Goal: Task Accomplishment & Management: Manage account settings

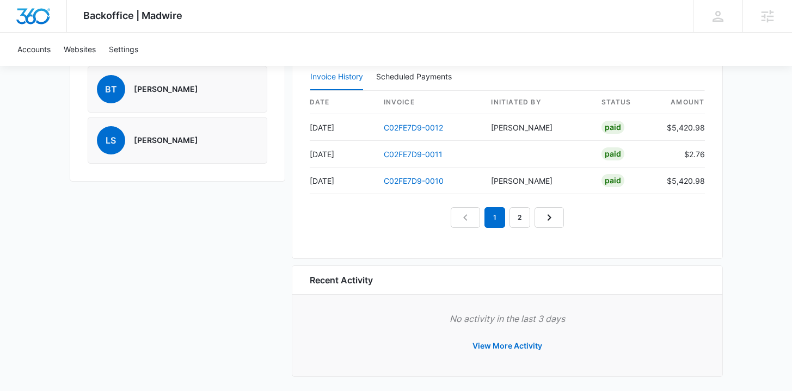
scroll to position [1055, 0]
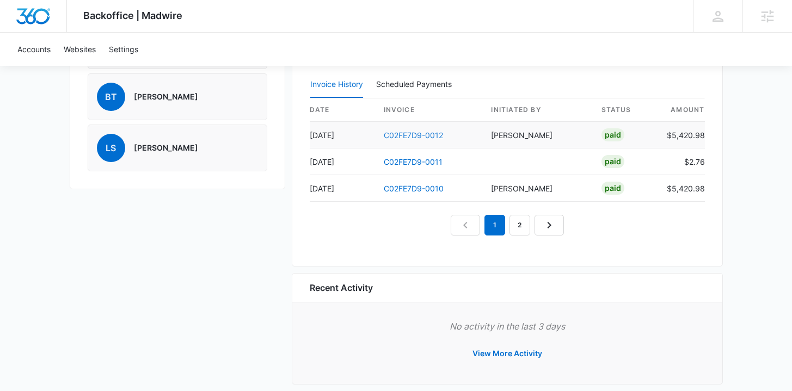
click at [404, 138] on link "C02FE7D9-0012" at bounding box center [413, 135] width 59 height 9
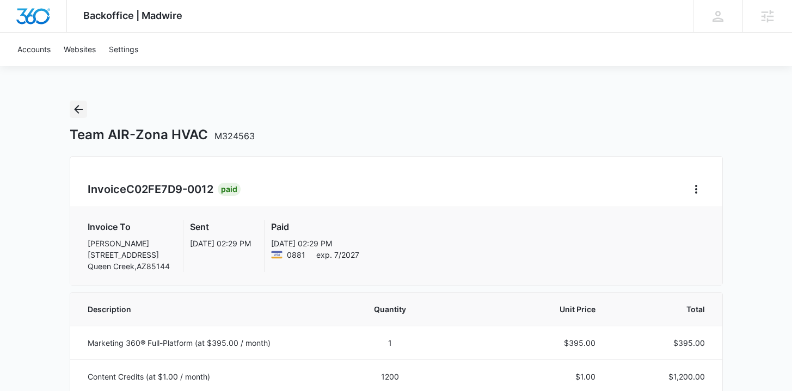
click at [83, 110] on icon "Back" at bounding box center [78, 109] width 13 height 13
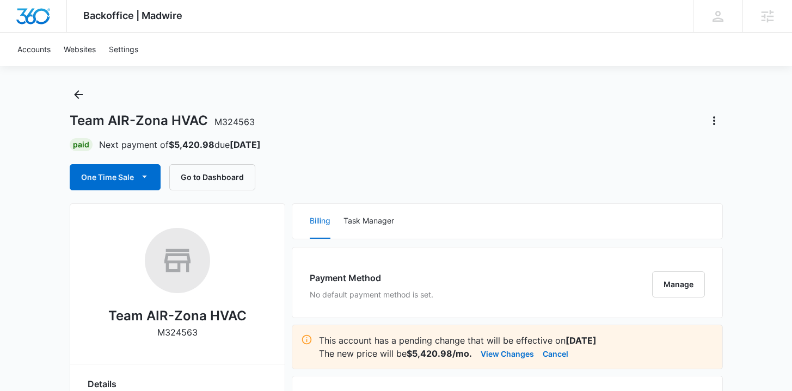
scroll to position [26, 0]
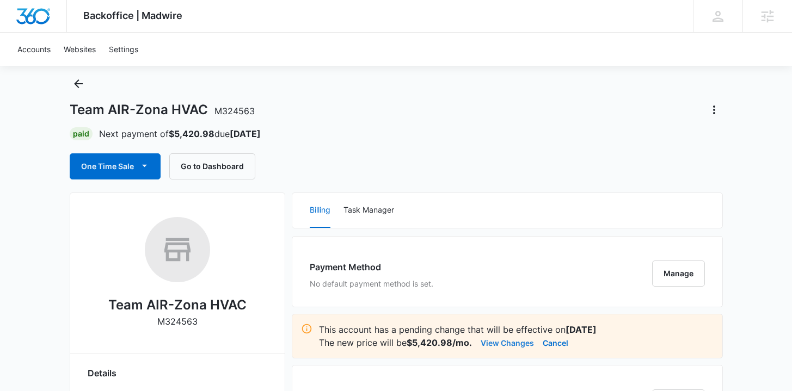
click at [493, 343] on button "View Changes" at bounding box center [507, 342] width 53 height 13
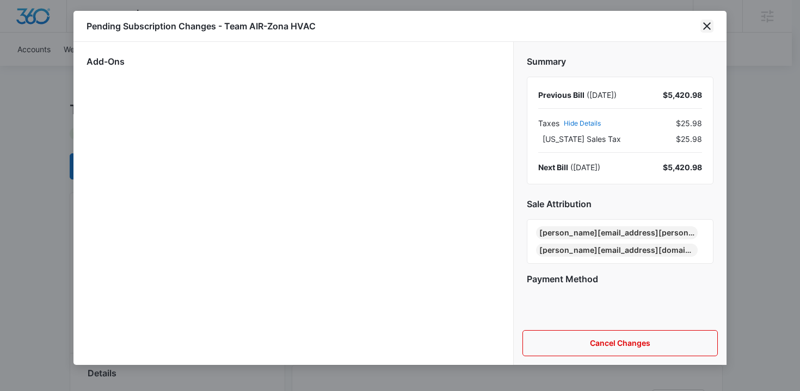
click at [705, 23] on icon "close" at bounding box center [706, 26] width 13 height 13
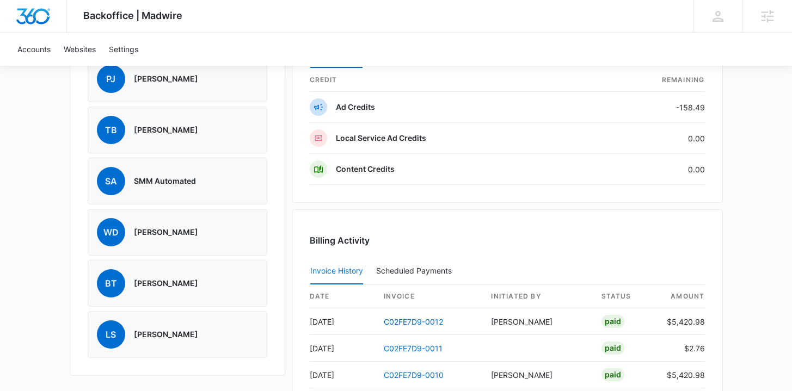
scroll to position [907, 0]
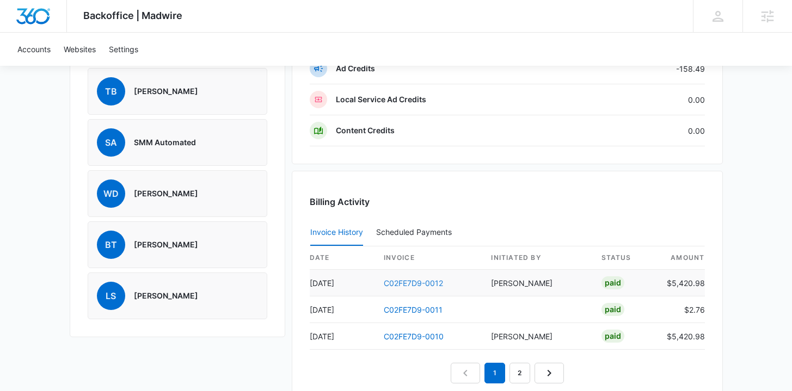
click at [419, 282] on link "C02FE7D9-0012" at bounding box center [413, 283] width 59 height 9
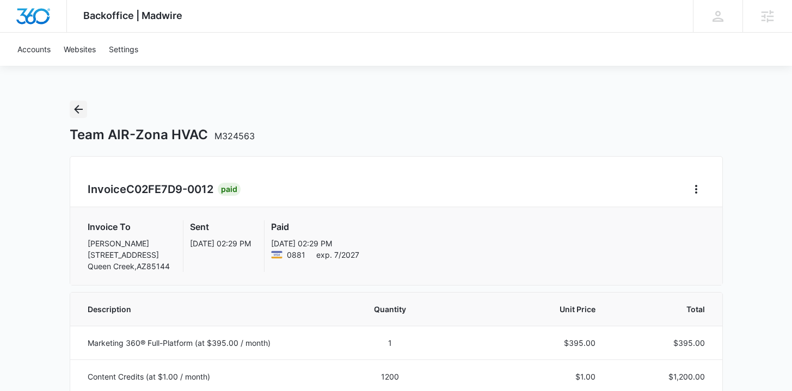
click at [82, 108] on icon "Back" at bounding box center [78, 109] width 13 height 13
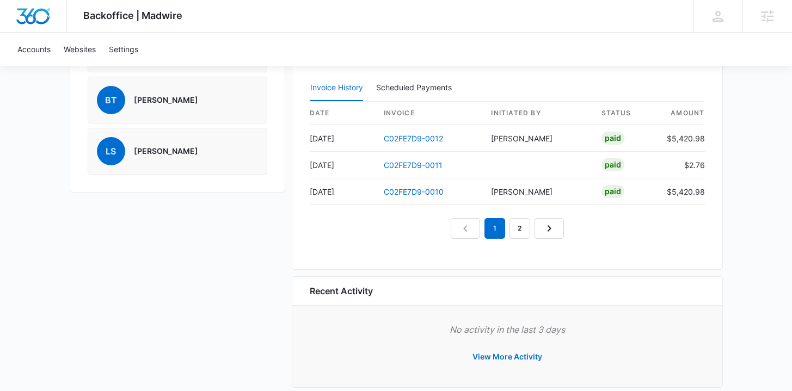
scroll to position [1069, 0]
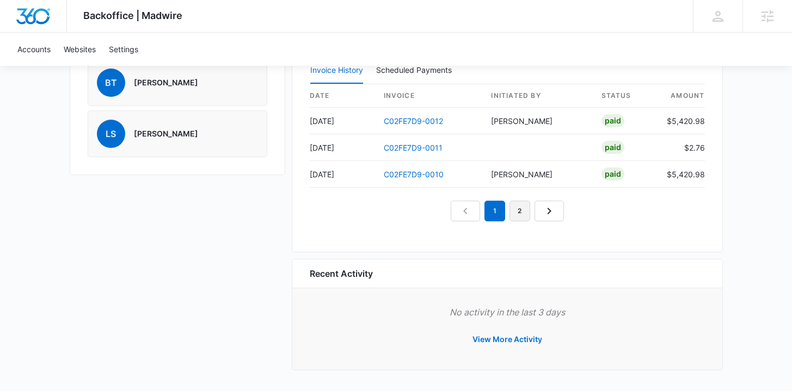
click at [528, 211] on link "2" at bounding box center [519, 211] width 21 height 21
click at [538, 214] on link "3" at bounding box center [532, 211] width 21 height 21
click at [545, 213] on link "4" at bounding box center [544, 211] width 21 height 21
click at [545, 208] on em "4" at bounding box center [544, 211] width 21 height 21
click at [523, 210] on link "3" at bounding box center [519, 211] width 21 height 21
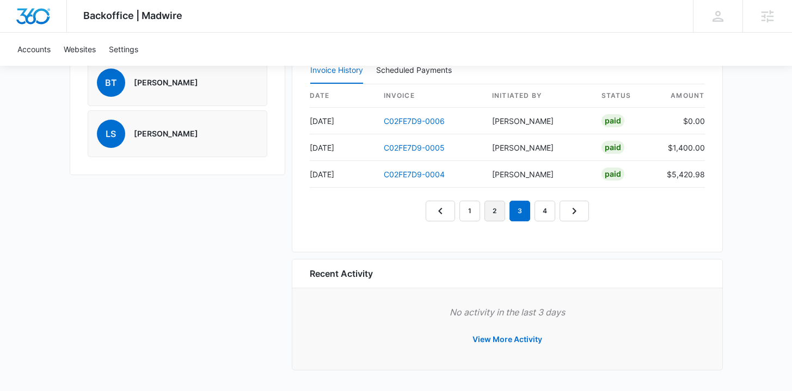
click at [499, 210] on link "2" at bounding box center [494, 211] width 21 height 21
click at [470, 205] on link "1" at bounding box center [469, 211] width 21 height 21
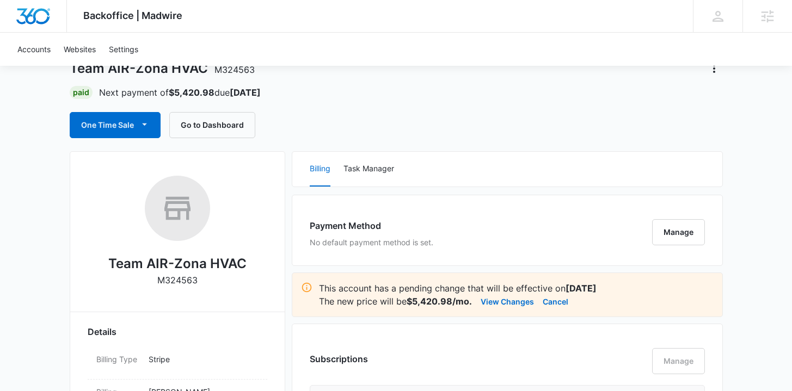
scroll to position [0, 0]
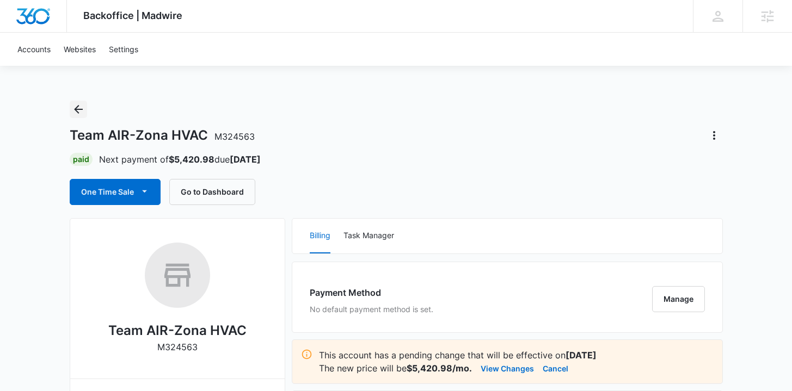
click at [76, 110] on icon "Back" at bounding box center [78, 109] width 9 height 9
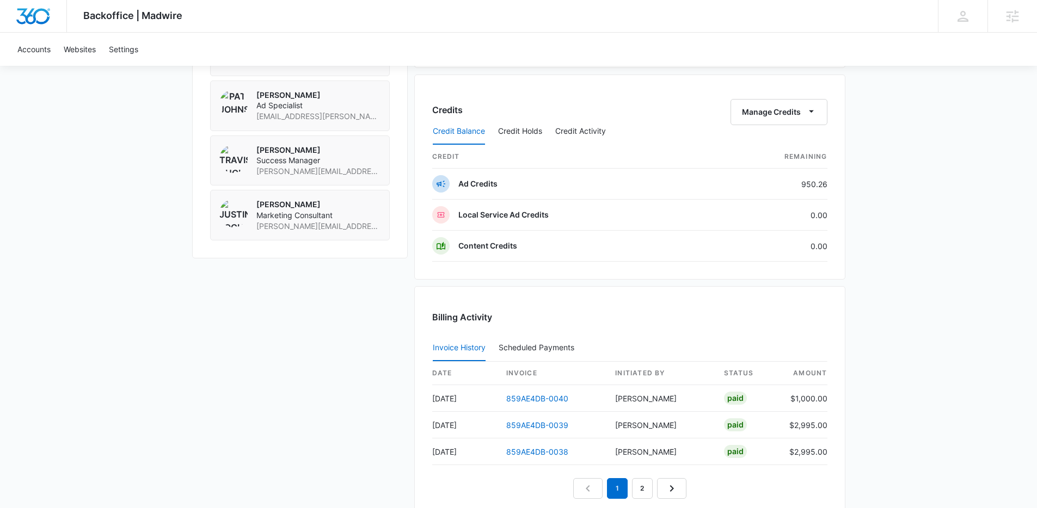
scroll to position [847, 0]
click at [569, 131] on button "Credit Activity" at bounding box center [580, 134] width 51 height 26
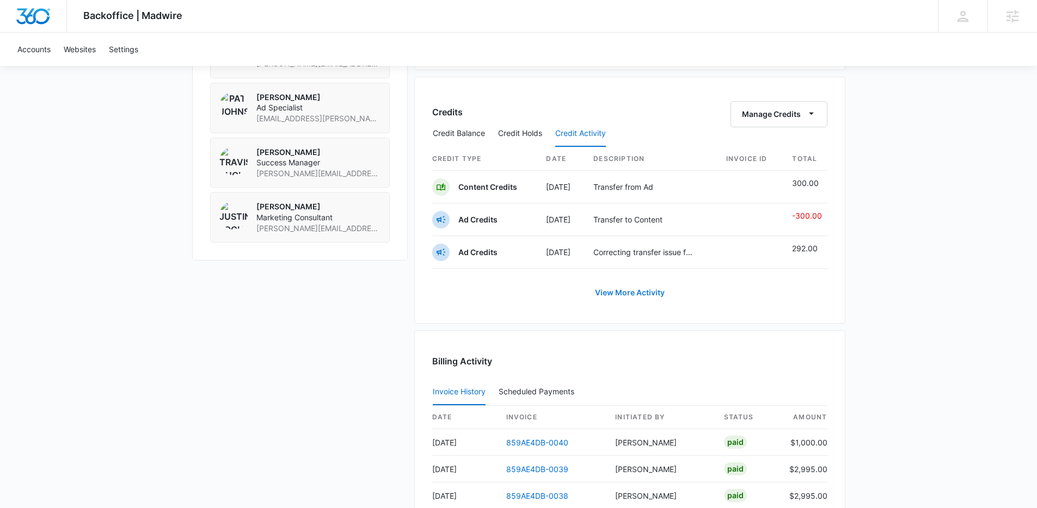
click at [625, 294] on link "View More Activity" at bounding box center [629, 293] width 91 height 26
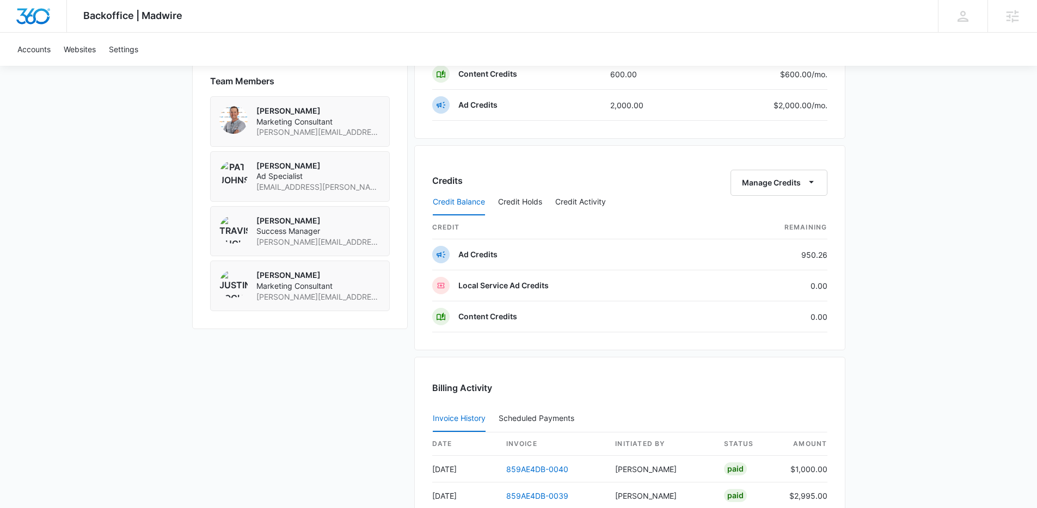
scroll to position [798, 0]
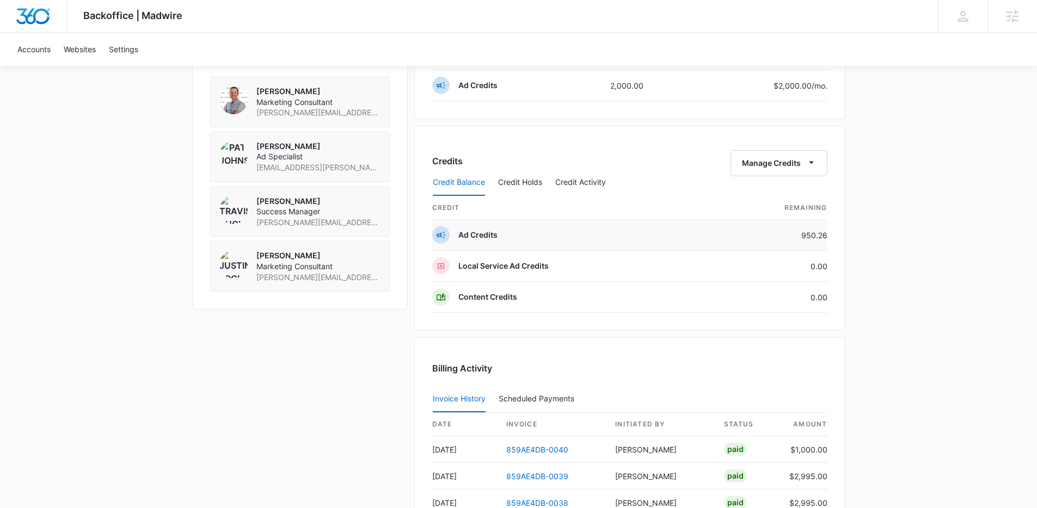
click at [484, 236] on p "Ad Credits" at bounding box center [477, 235] width 39 height 11
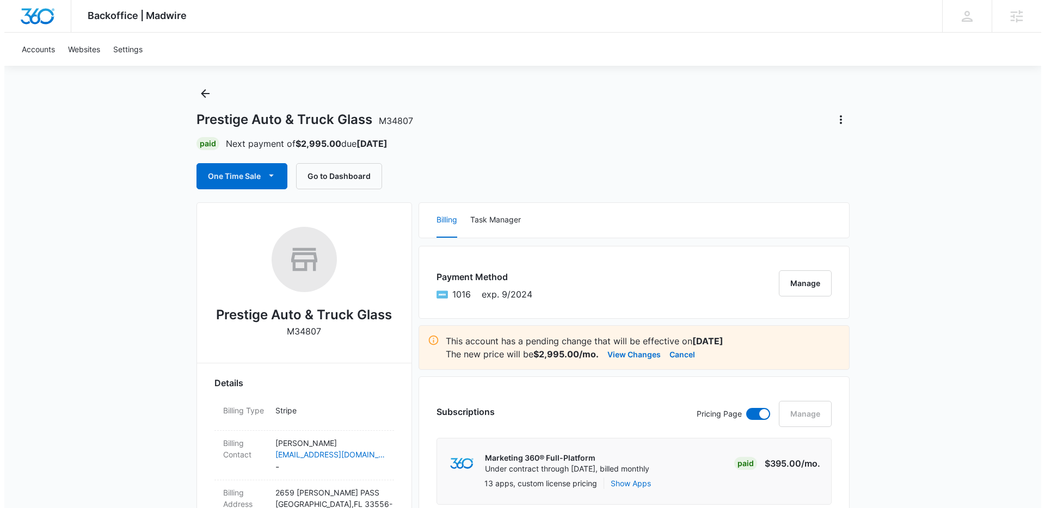
scroll to position [0, 0]
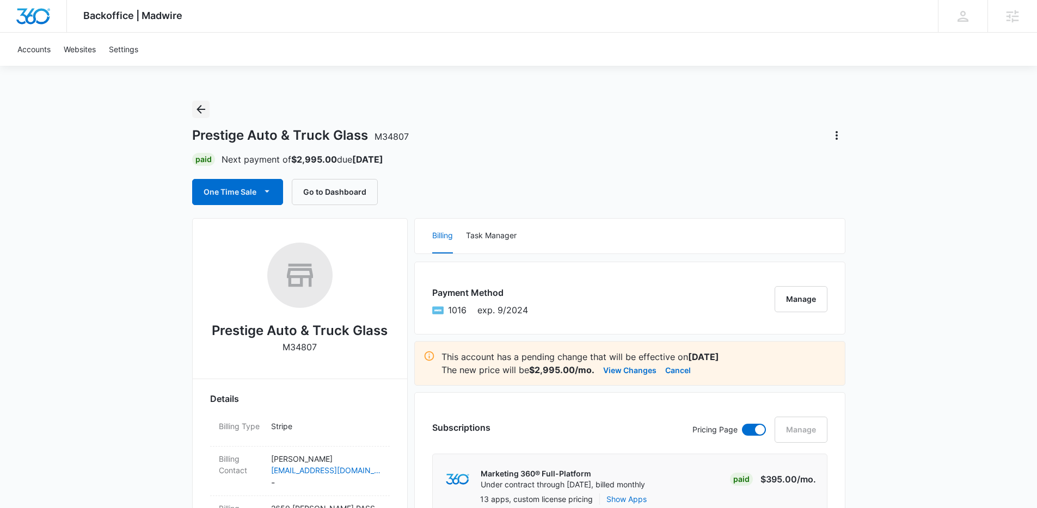
click at [199, 112] on icon "Back" at bounding box center [200, 109] width 9 height 9
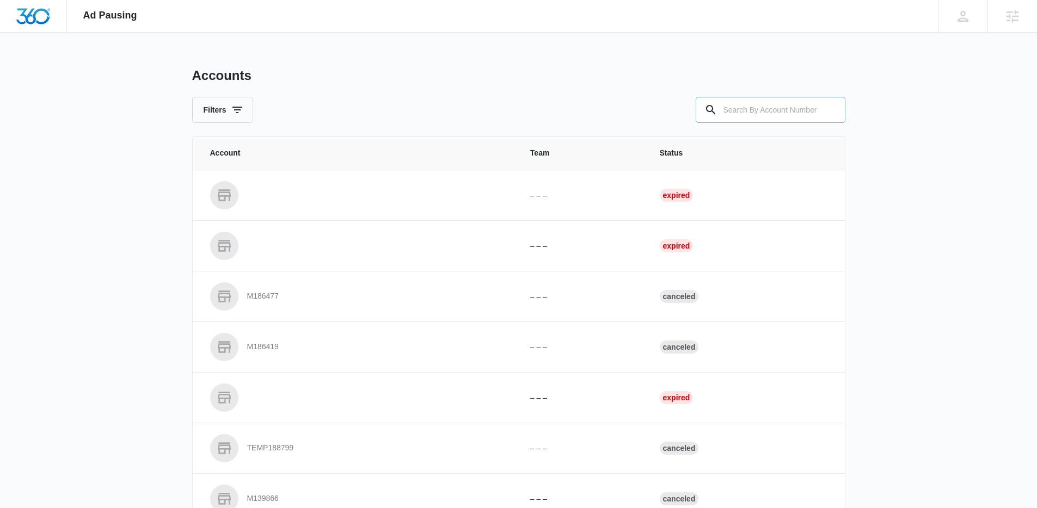
click at [778, 111] on input "text" at bounding box center [771, 110] width 150 height 26
type input "m34807"
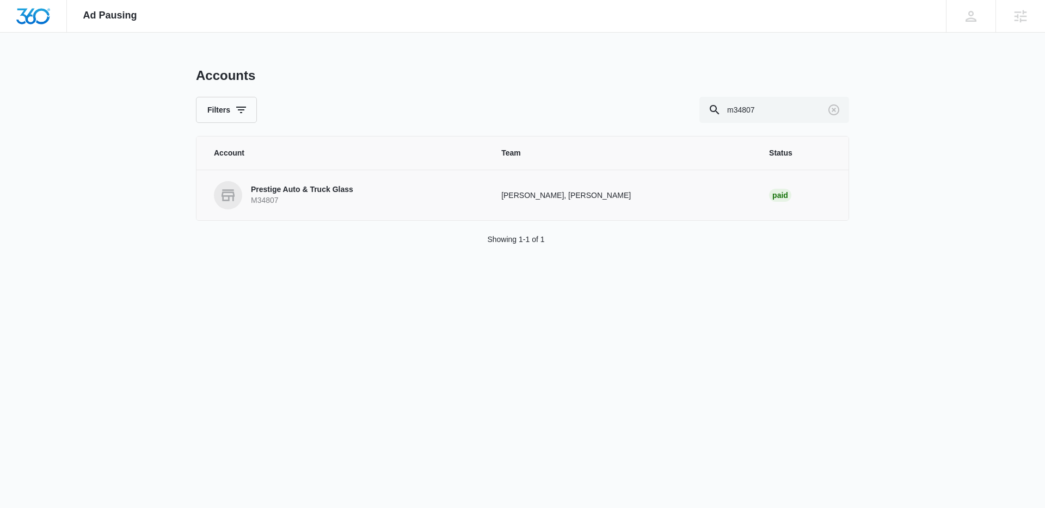
click at [315, 190] on p "Prestige Auto & Truck Glass" at bounding box center [302, 190] width 102 height 11
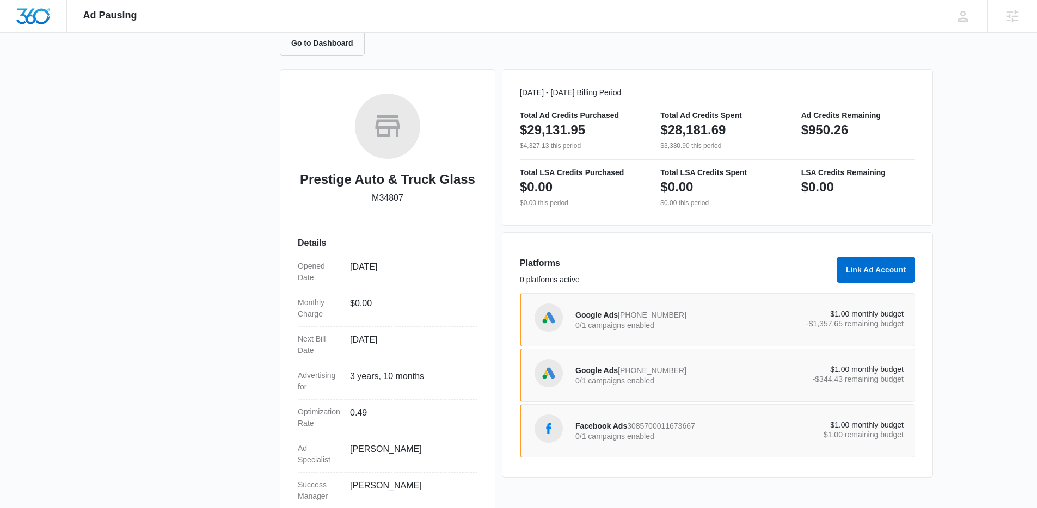
scroll to position [147, 0]
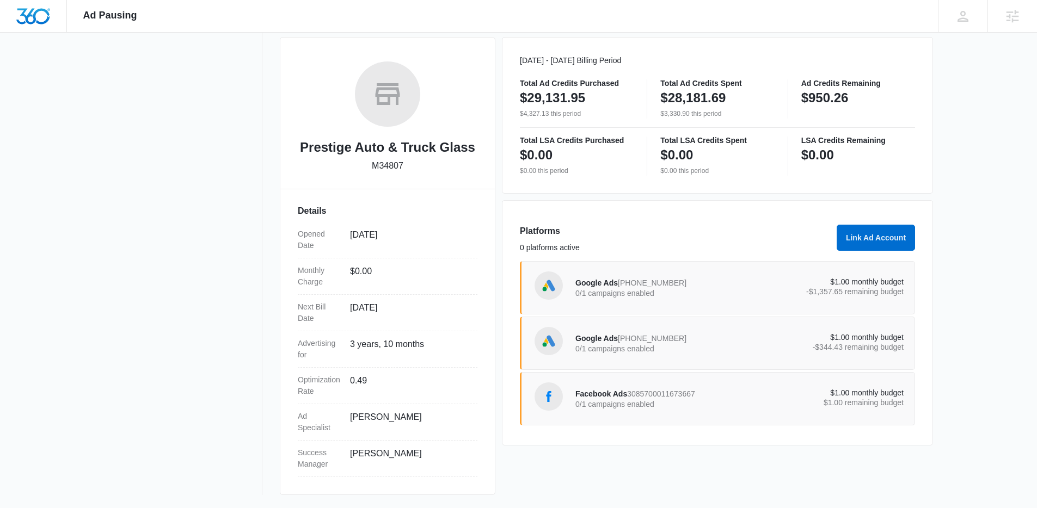
click at [605, 332] on div "Google Ads 922-586-9301 0/1 campaigns enabled" at bounding box center [657, 343] width 164 height 23
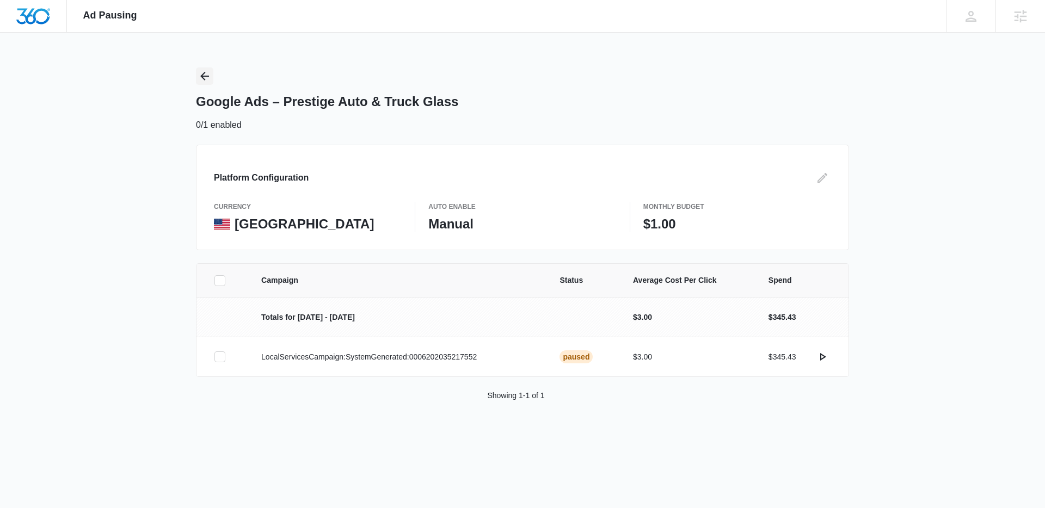
click at [211, 81] on button "Back" at bounding box center [204, 75] width 17 height 17
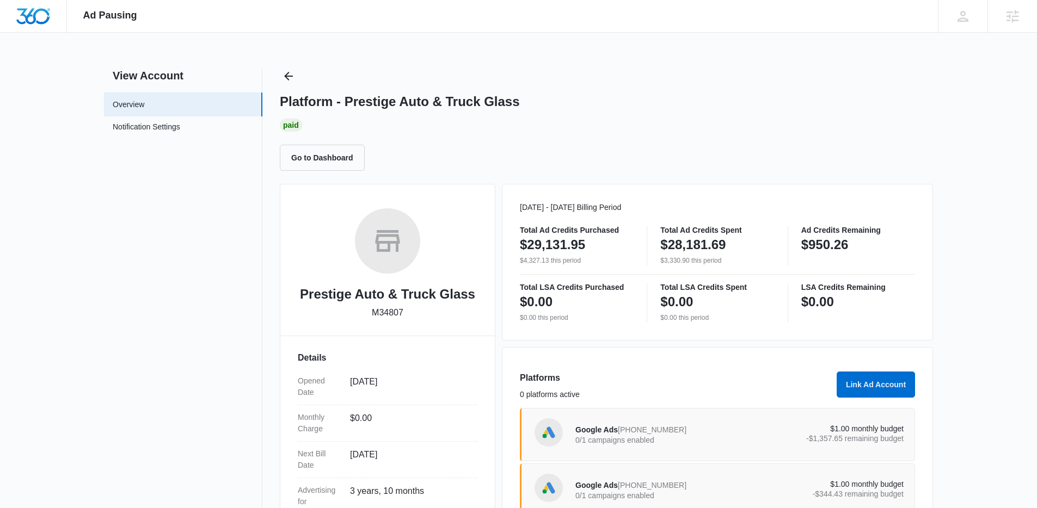
click at [598, 434] on span "Google Ads" at bounding box center [596, 430] width 42 height 9
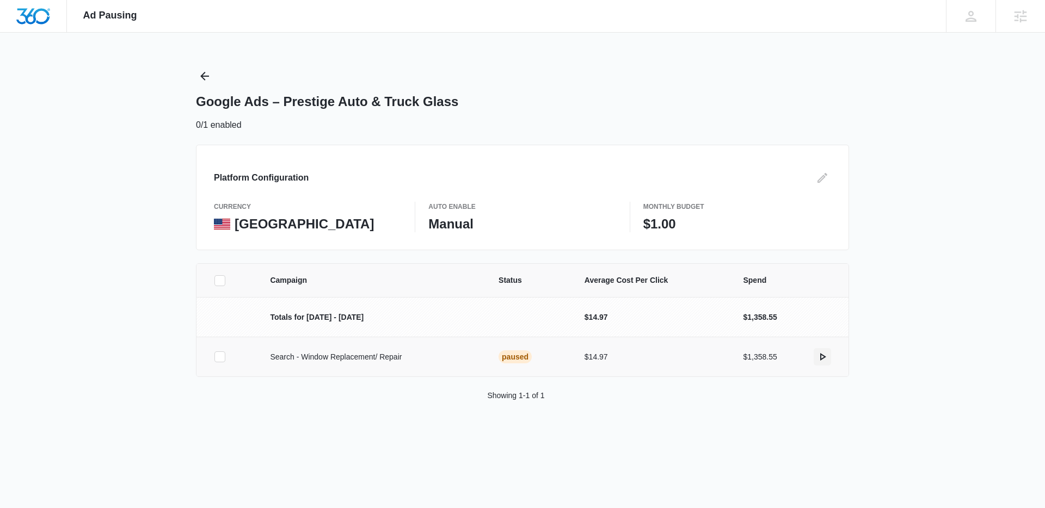
click at [823, 357] on icon "actions.activate" at bounding box center [822, 356] width 13 height 13
click at [205, 79] on icon "Back" at bounding box center [204, 76] width 9 height 9
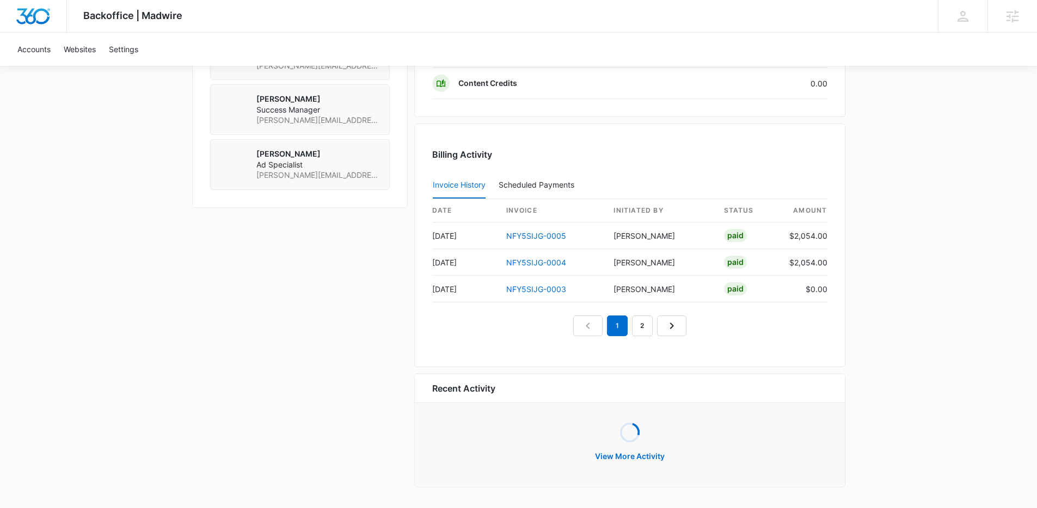
scroll to position [1014, 0]
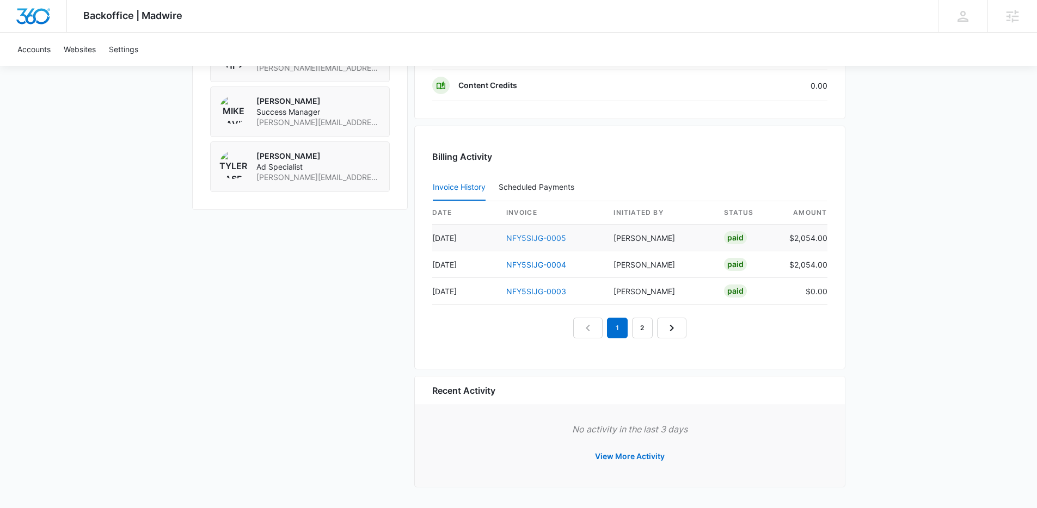
click at [538, 241] on link "NFY5SIJG-0005" at bounding box center [536, 237] width 60 height 9
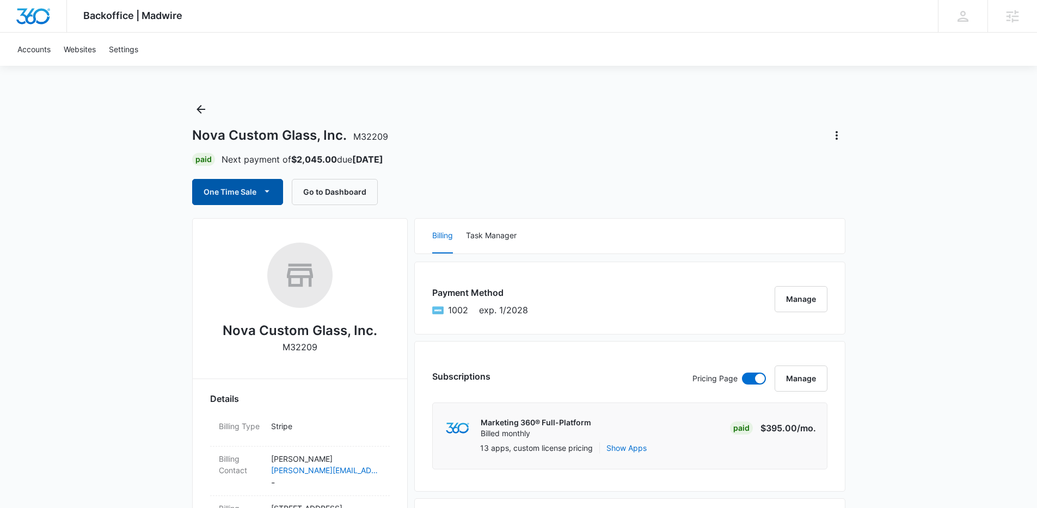
click at [245, 195] on button "One Time Sale" at bounding box center [237, 192] width 91 height 26
click at [457, 183] on div "One Time Sale Run One-Time Payment Schedule One-Time Payments Go to Dashboard" at bounding box center [518, 192] width 653 height 26
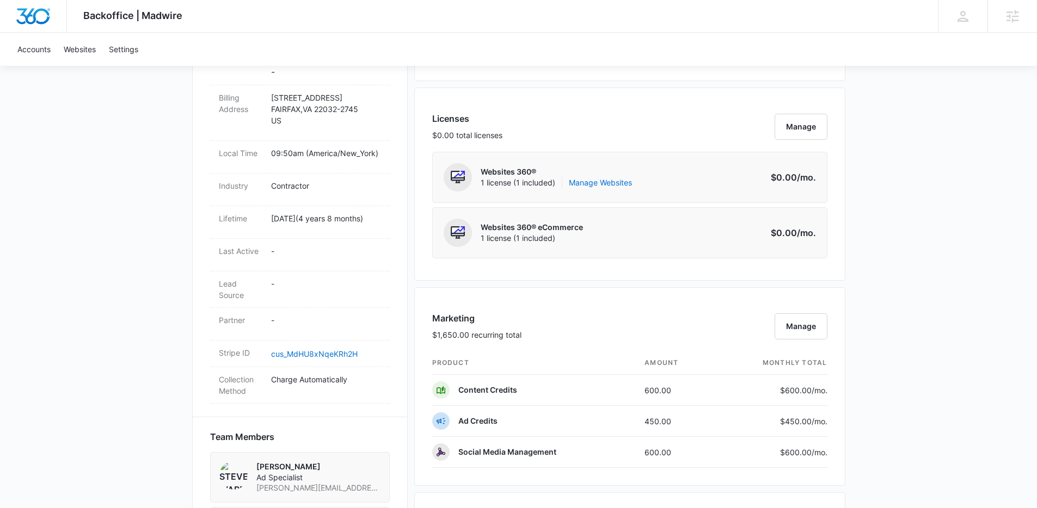
scroll to position [406, 0]
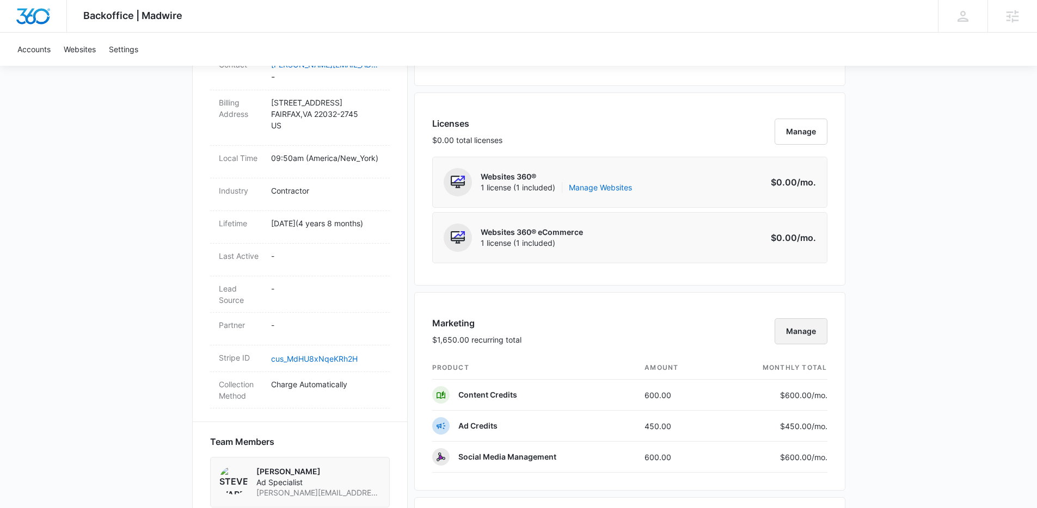
click at [797, 322] on button "Manage" at bounding box center [800, 331] width 53 height 26
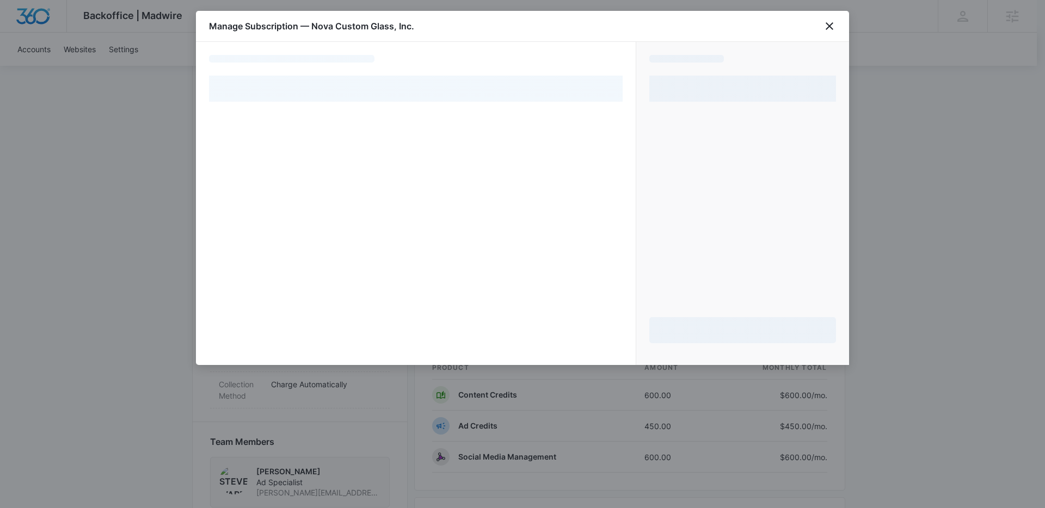
select select "pm_1SCmsZA4n8RTgNjUEJYo0J7D"
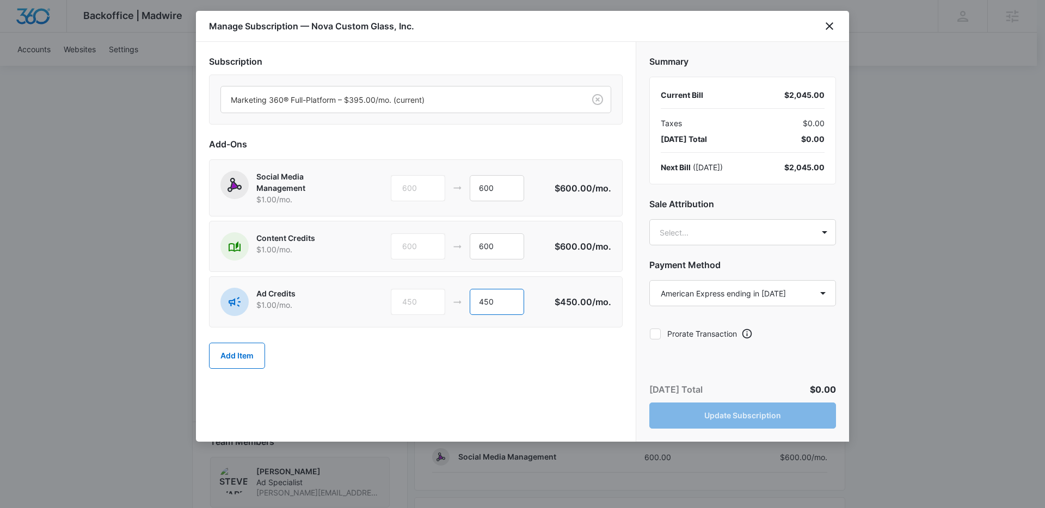
drag, startPoint x: 513, startPoint y: 302, endPoint x: 461, endPoint y: 302, distance: 51.7
click at [461, 302] on div "450 450" at bounding box center [473, 302] width 164 height 26
type input "3000"
click at [688, 237] on body "Backoffice | Madwire Apps Settings TB Travis Buchanan travis.buchanan@madwire.c…" at bounding box center [522, 343] width 1045 height 1498
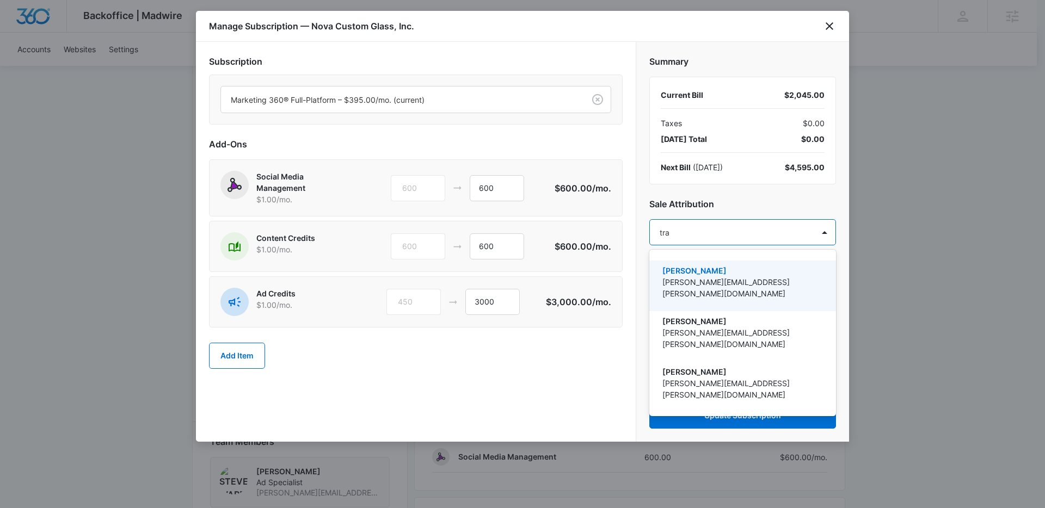
type input "trav"
click at [684, 269] on p "[PERSON_NAME]" at bounding box center [741, 270] width 158 height 11
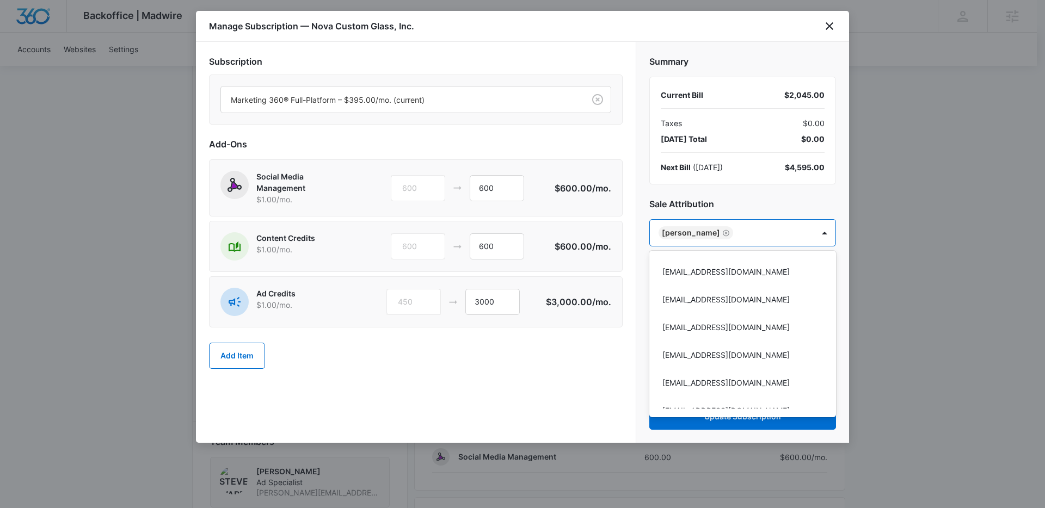
click at [560, 377] on div at bounding box center [522, 254] width 1045 height 508
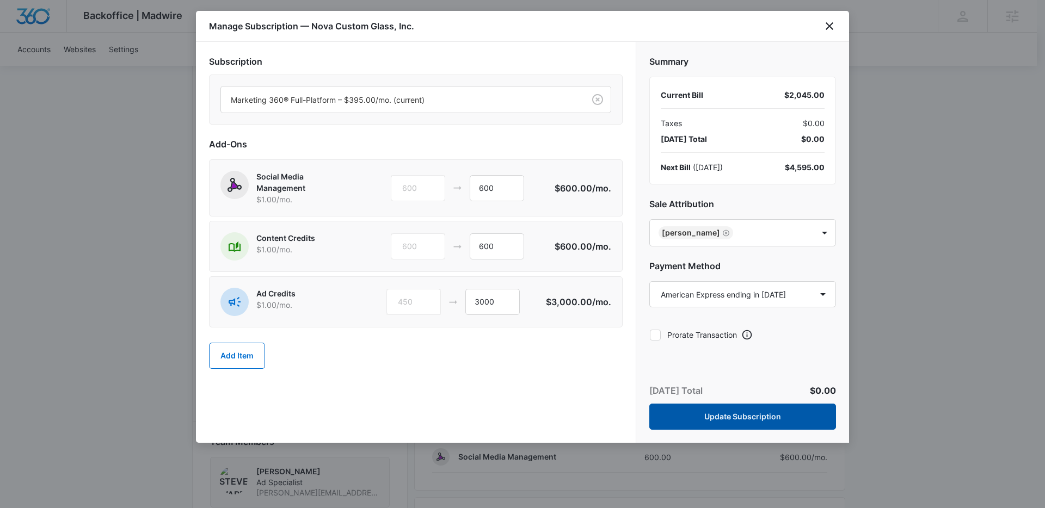
click at [774, 424] on button "Update Subscription" at bounding box center [742, 417] width 187 height 26
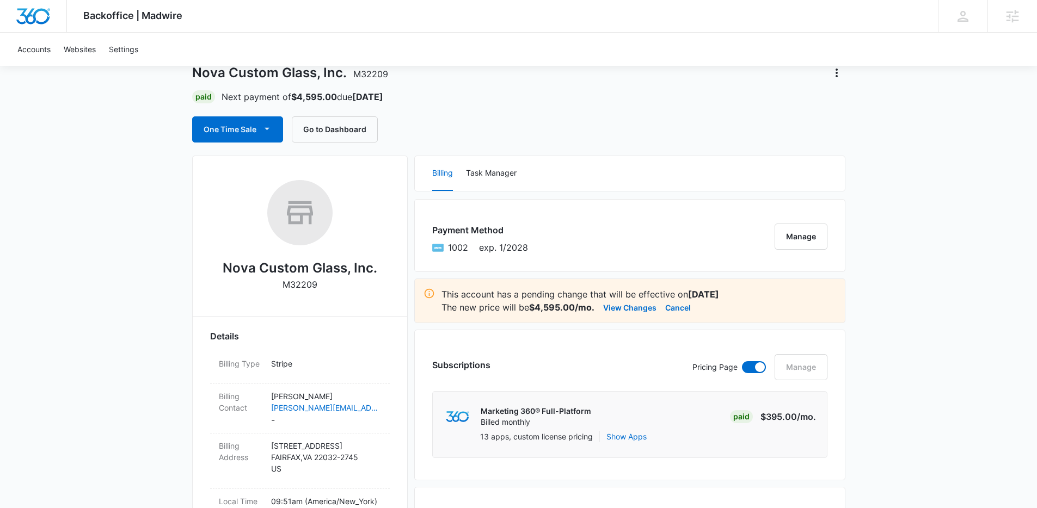
scroll to position [0, 0]
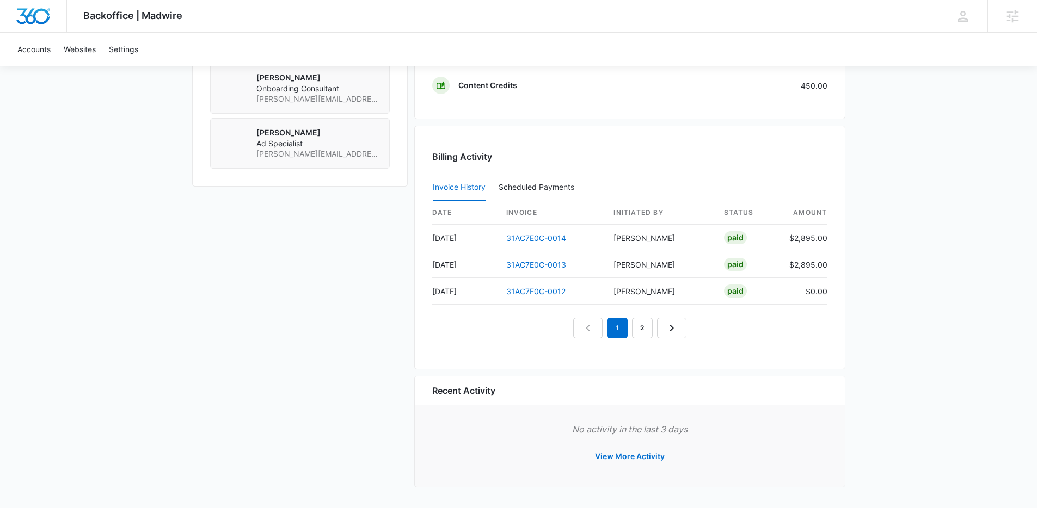
scroll to position [1041, 0]
click at [539, 237] on link "31AC7E0C-0014" at bounding box center [536, 237] width 60 height 9
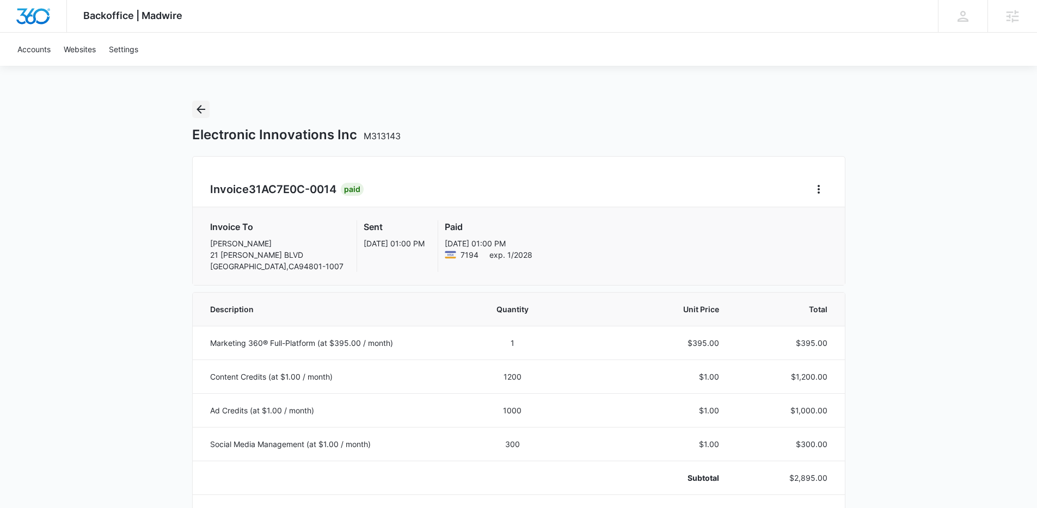
click at [196, 103] on icon "Back" at bounding box center [200, 109] width 13 height 13
